Goal: Information Seeking & Learning: Understand process/instructions

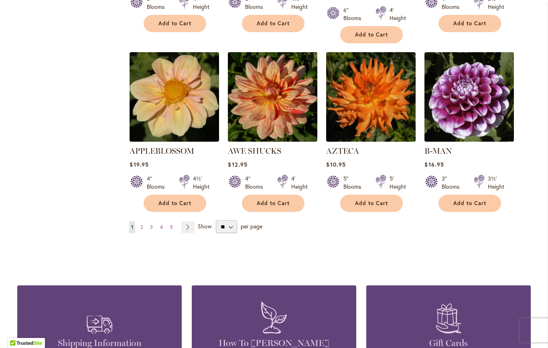
scroll to position [691, 0]
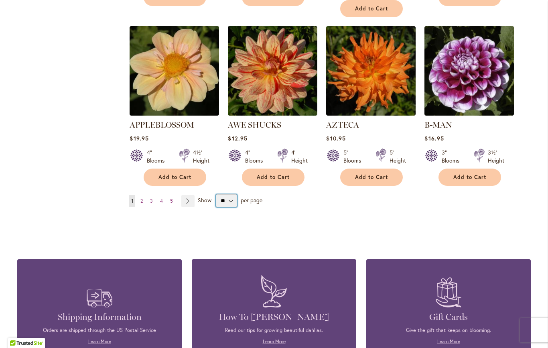
click at [233, 194] on select "** ** ** **" at bounding box center [226, 200] width 21 height 13
select select "**"
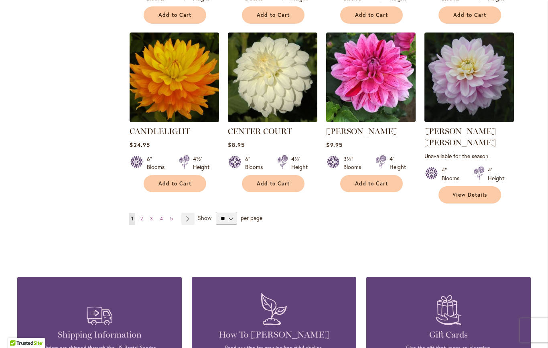
scroll to position [2729, 0]
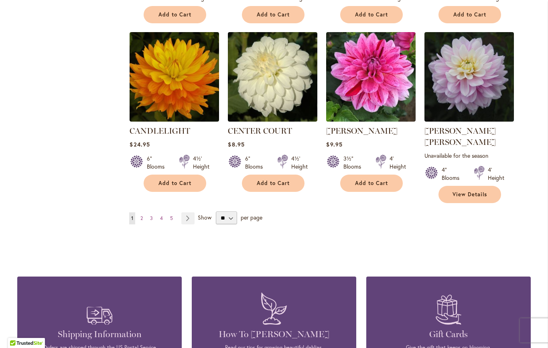
click at [143, 215] on span "2" at bounding box center [141, 218] width 2 height 6
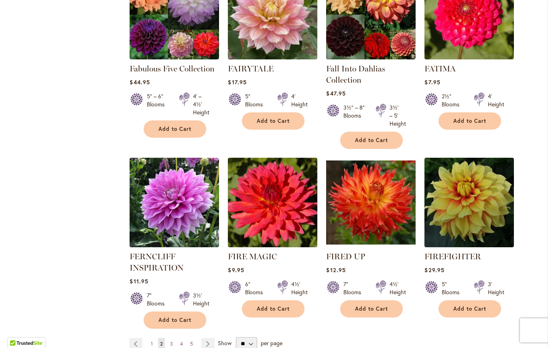
scroll to position [2676, 0]
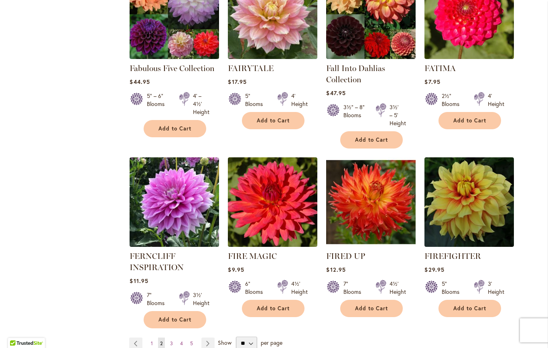
click at [174, 337] on link "Page 3" at bounding box center [171, 343] width 7 height 12
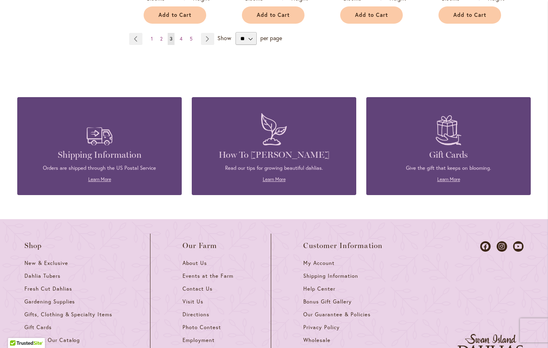
scroll to position [2974, 0]
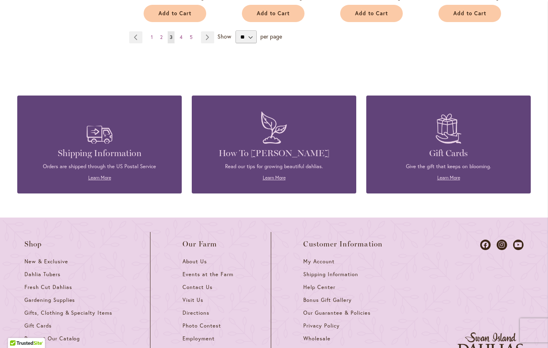
click at [363, 309] on span "Our Guarantee & Policies" at bounding box center [336, 312] width 67 height 7
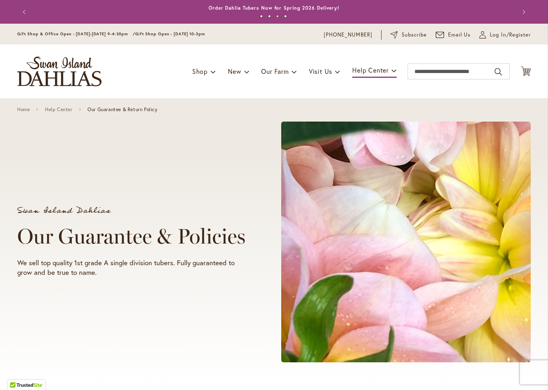
click at [27, 7] on button "Previous" at bounding box center [25, 12] width 16 height 16
click at [29, 7] on button "Previous" at bounding box center [25, 12] width 16 height 16
click at [24, 9] on button "Previous" at bounding box center [25, 12] width 16 height 16
click at [27, 12] on button "Previous" at bounding box center [25, 12] width 16 height 16
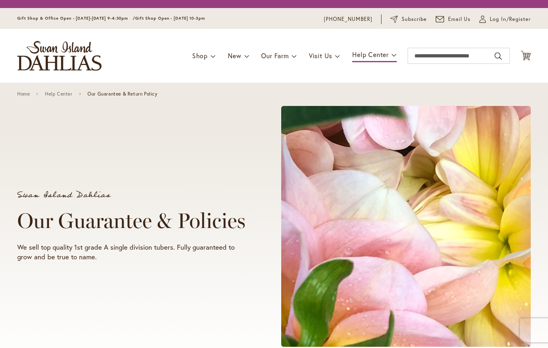
scroll to position [0, 0]
